Goal: Task Accomplishment & Management: Use online tool/utility

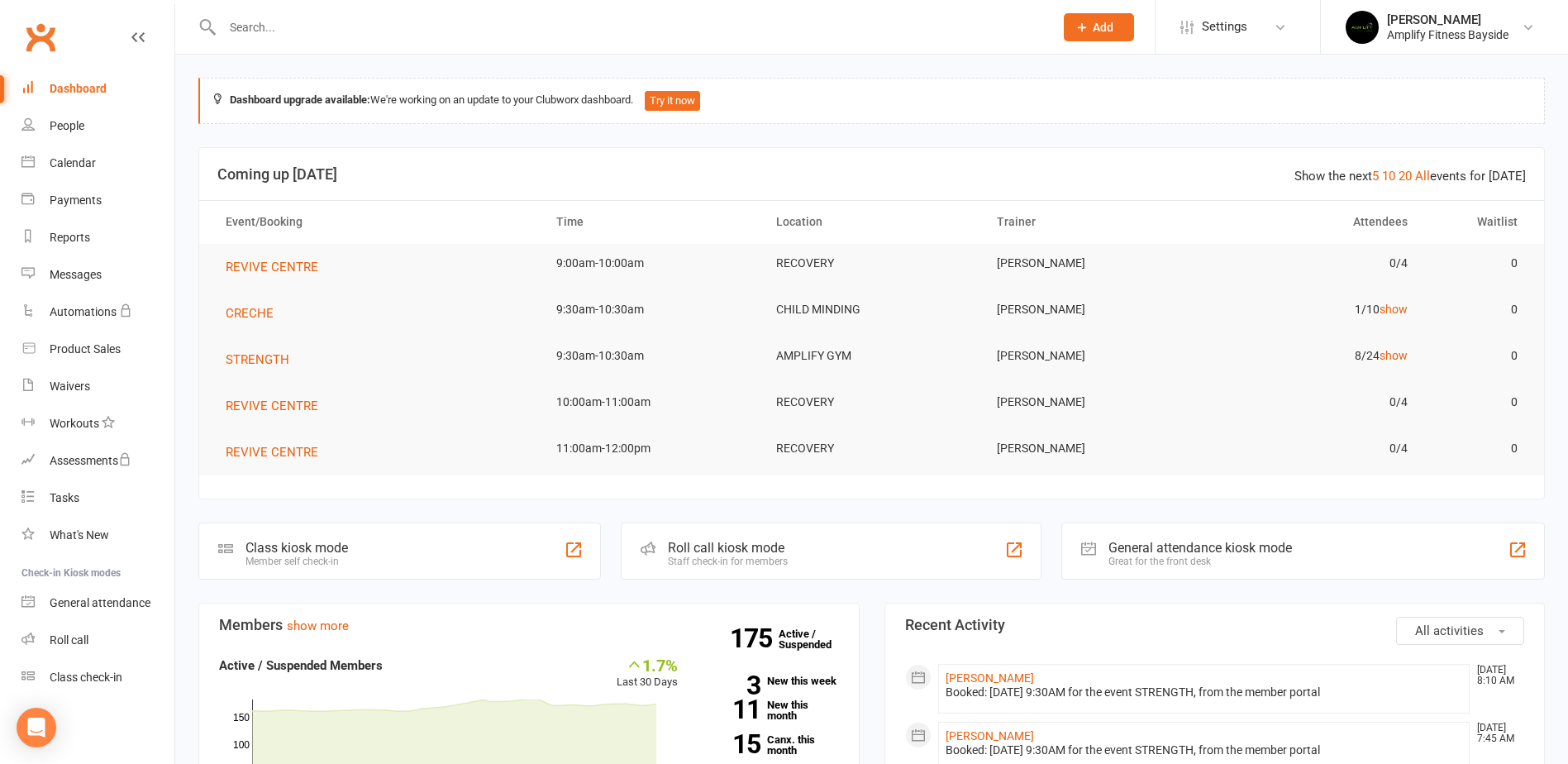
click at [307, 536] on div "Class kiosk mode Member self check-in" at bounding box center [400, 551] width 403 height 57
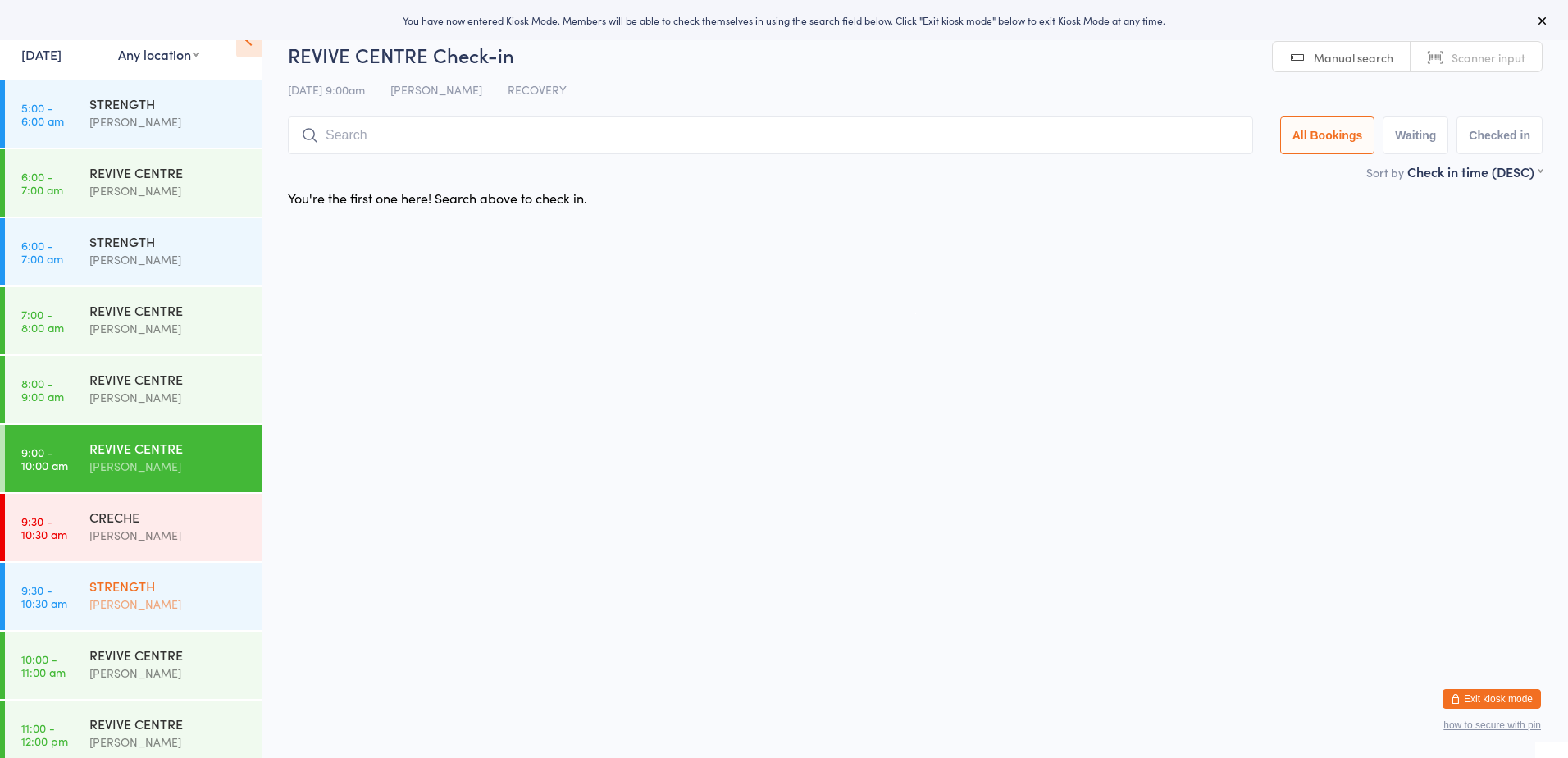
click at [138, 579] on div "STRENGTH" at bounding box center [169, 585] width 159 height 18
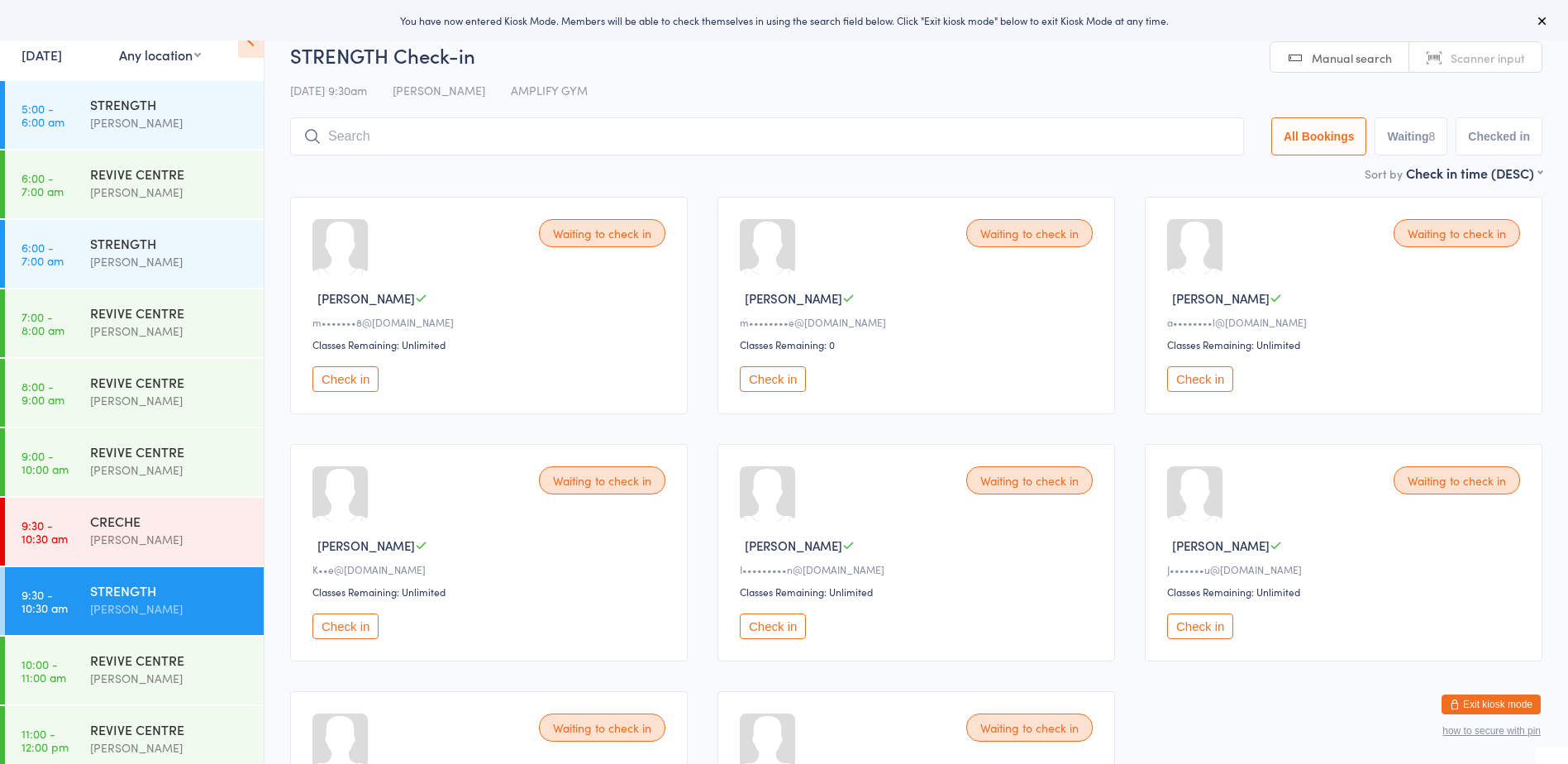
click at [352, 380] on button "Check in" at bounding box center [346, 379] width 66 height 26
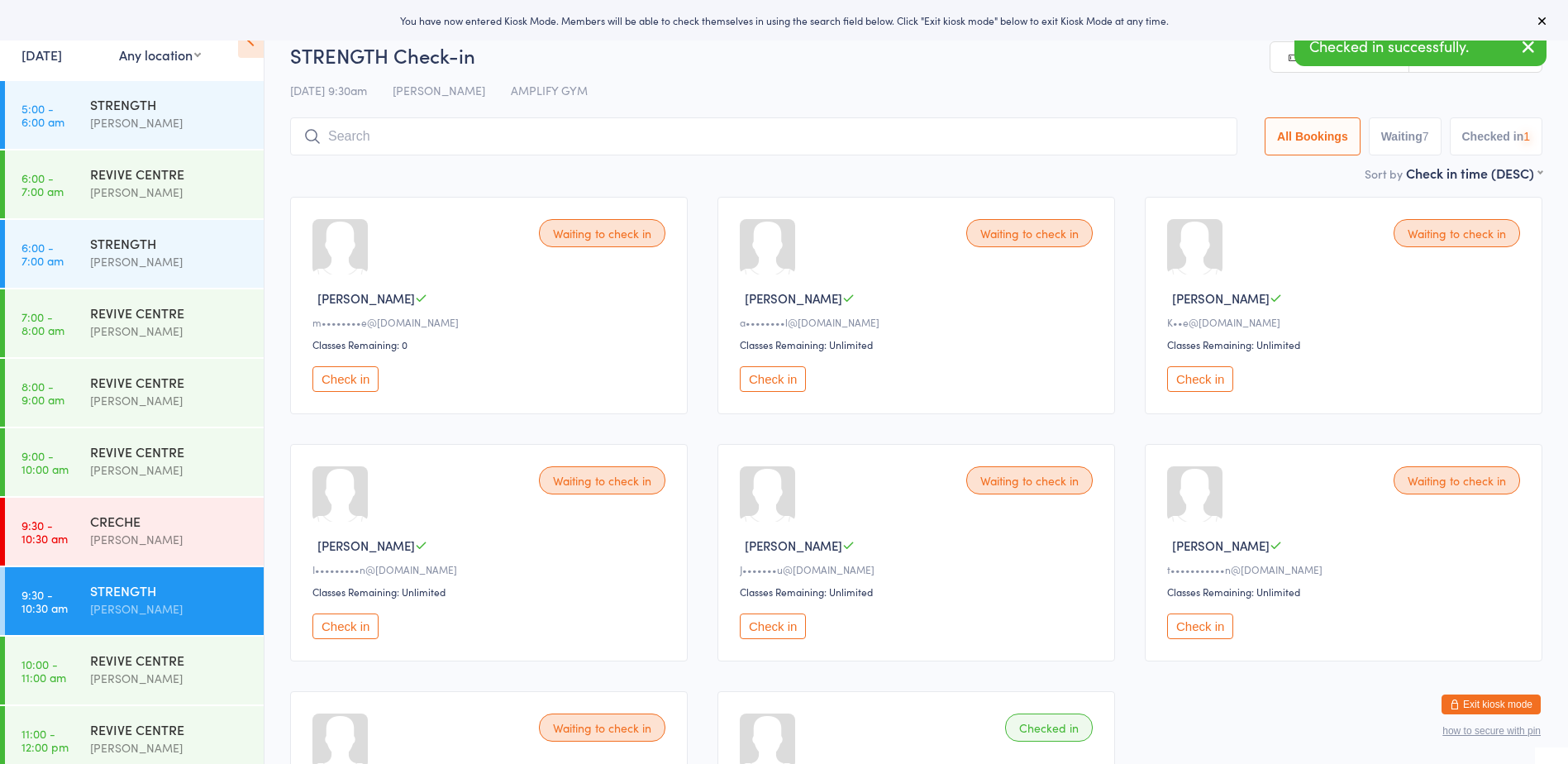
click at [352, 380] on button "Check in" at bounding box center [346, 379] width 66 height 26
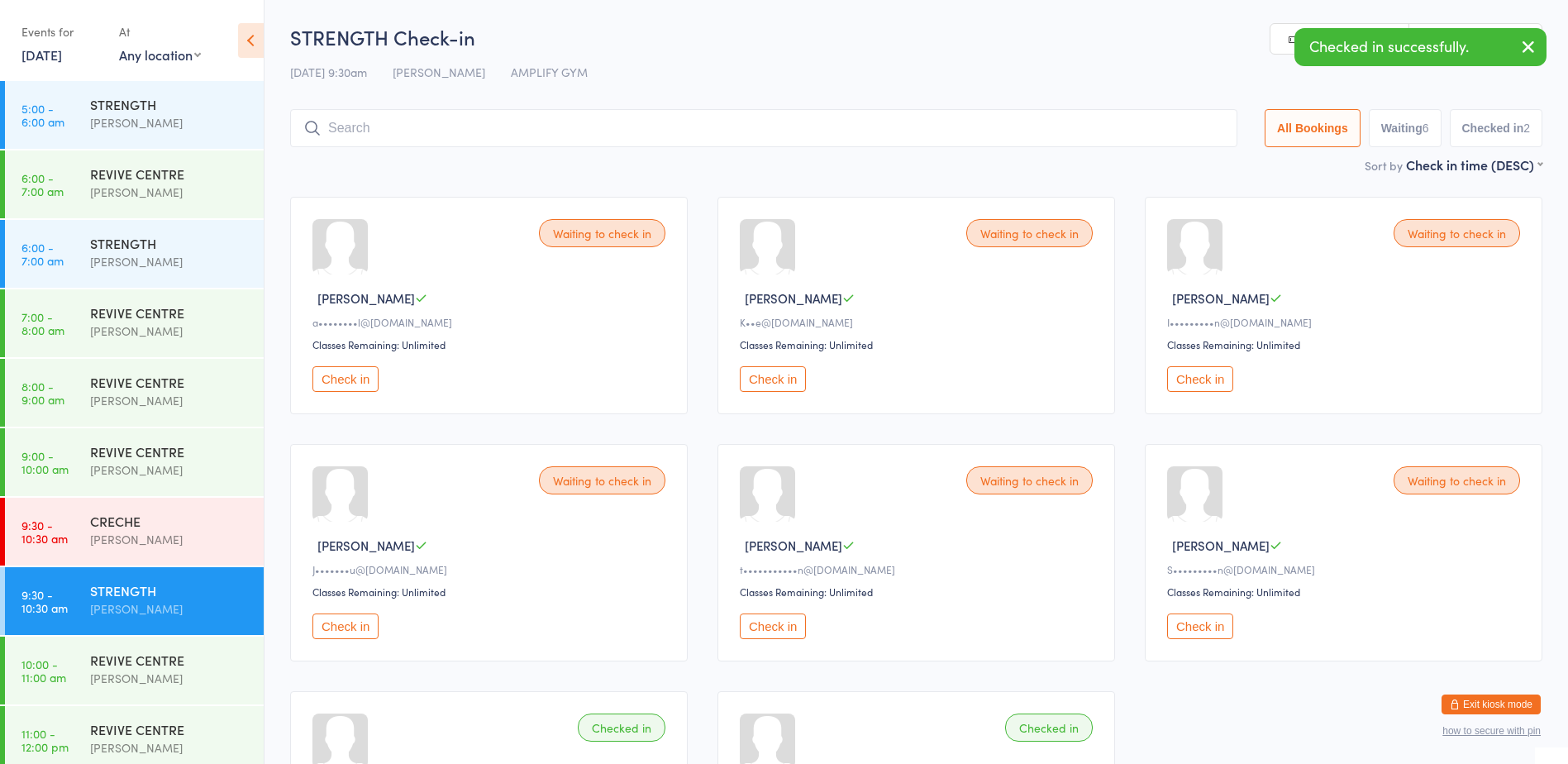
click at [352, 380] on button "Check in" at bounding box center [346, 379] width 66 height 26
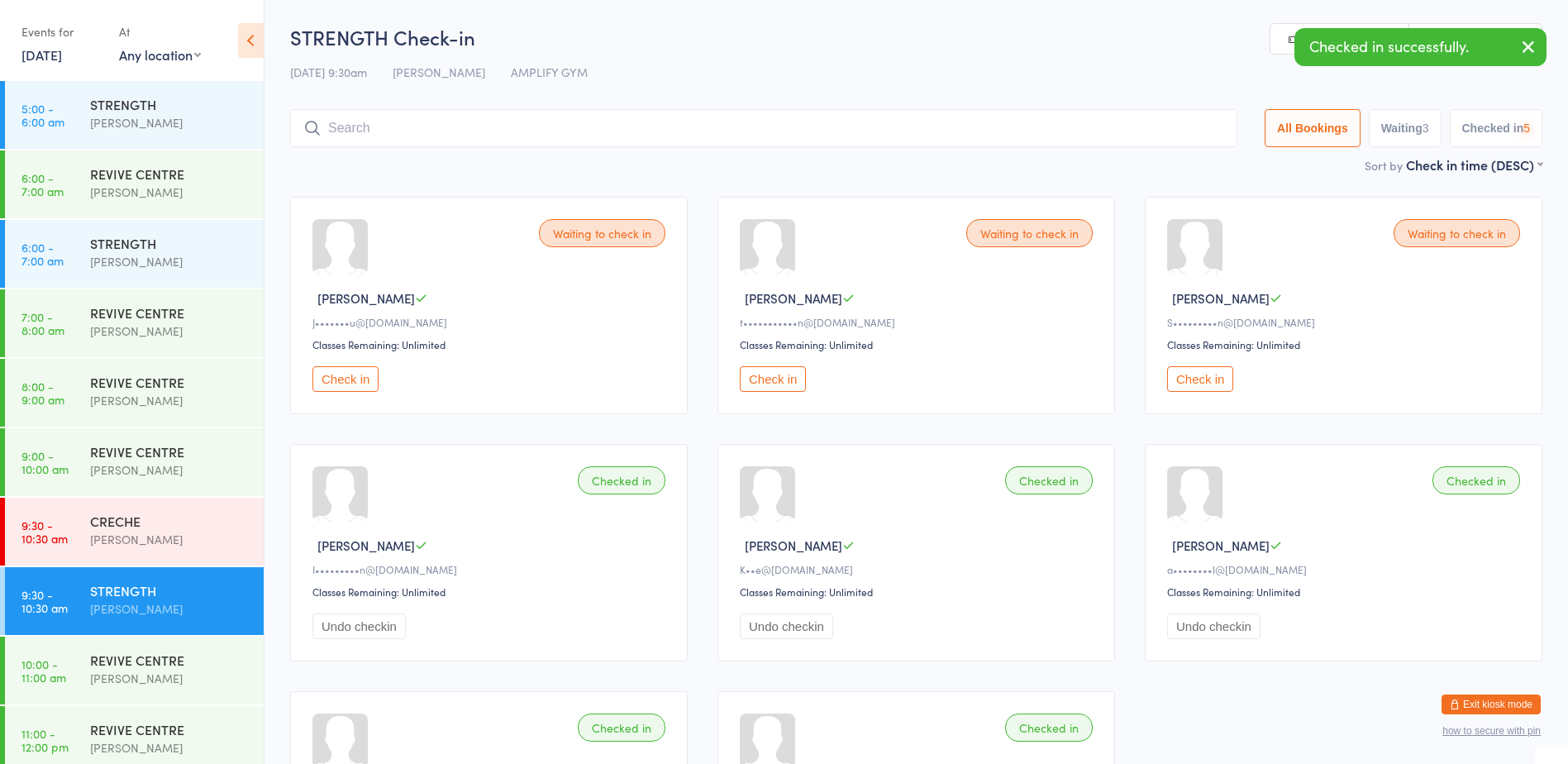
click at [352, 380] on button "Check in" at bounding box center [346, 379] width 66 height 26
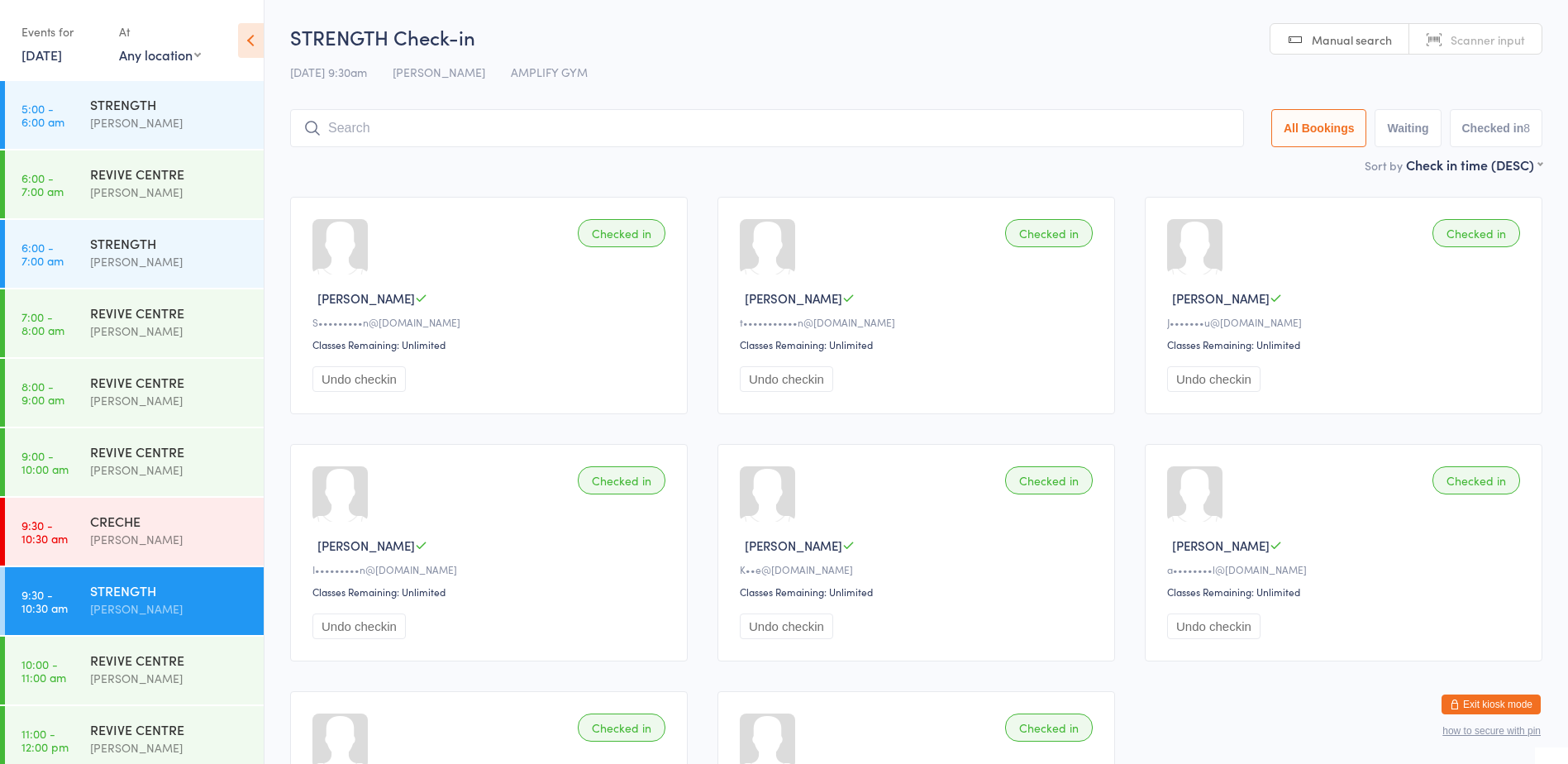
click at [1459, 695] on button "Exit kiosk mode" at bounding box center [1492, 704] width 99 height 20
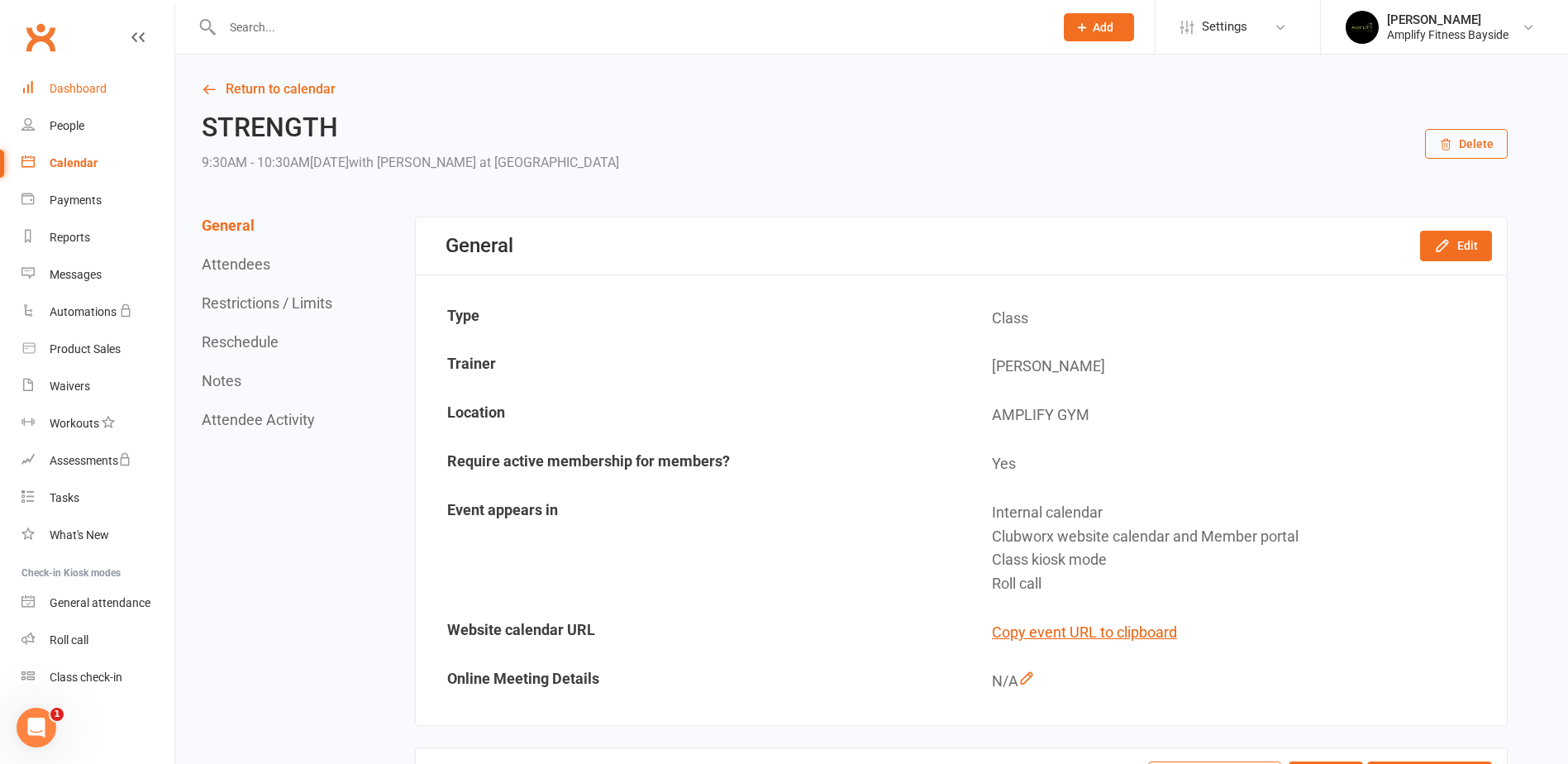
drag, startPoint x: 56, startPoint y: 85, endPoint x: 63, endPoint y: 78, distance: 9.9
click at [56, 85] on div "Dashboard" at bounding box center [78, 88] width 57 height 13
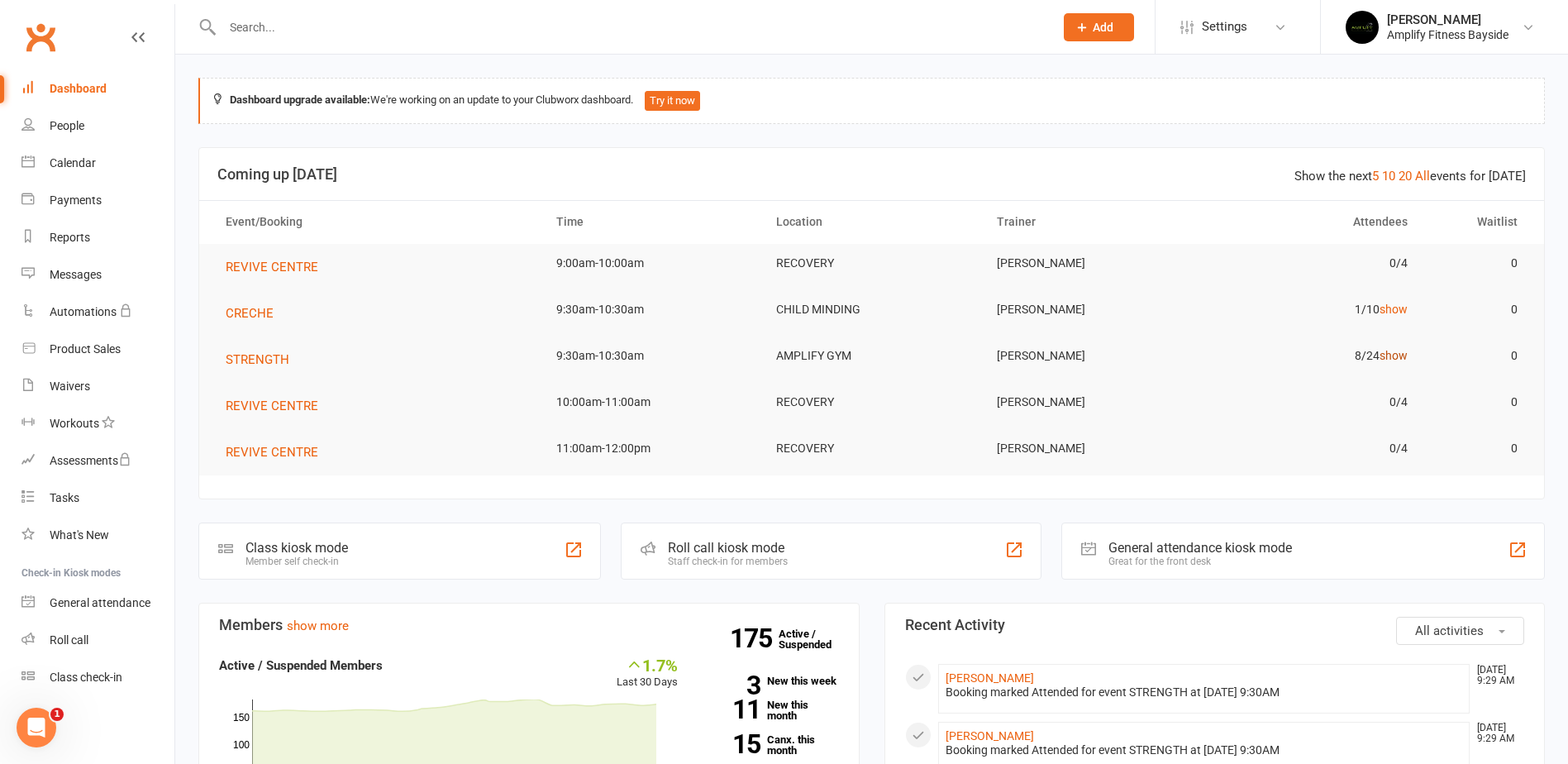
click at [1405, 351] on link "show" at bounding box center [1393, 355] width 28 height 13
